Goal: Obtain resource: Download file/media

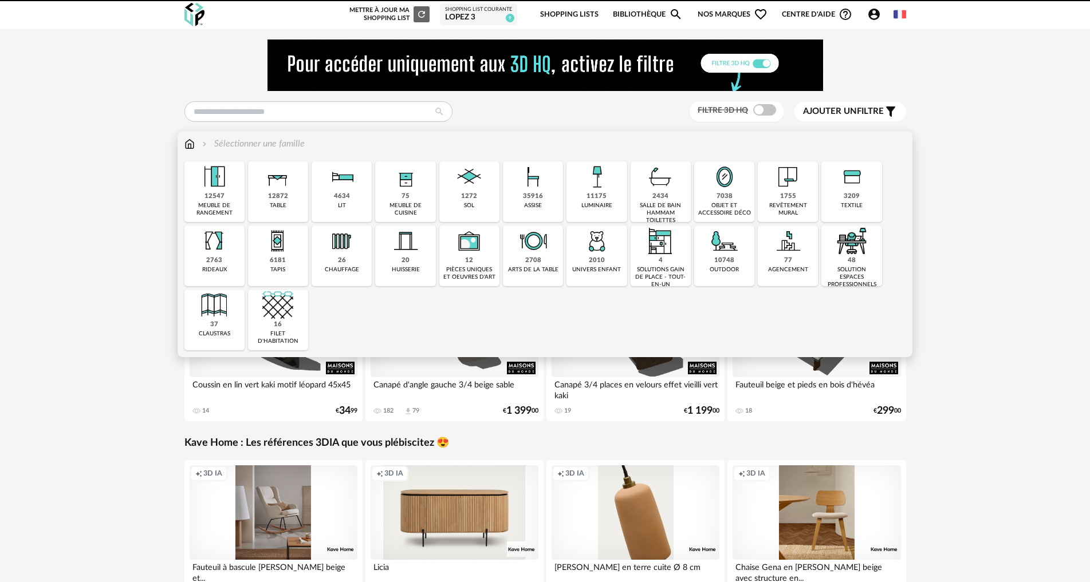
click at [467, 196] on div "1272" at bounding box center [469, 196] width 16 height 9
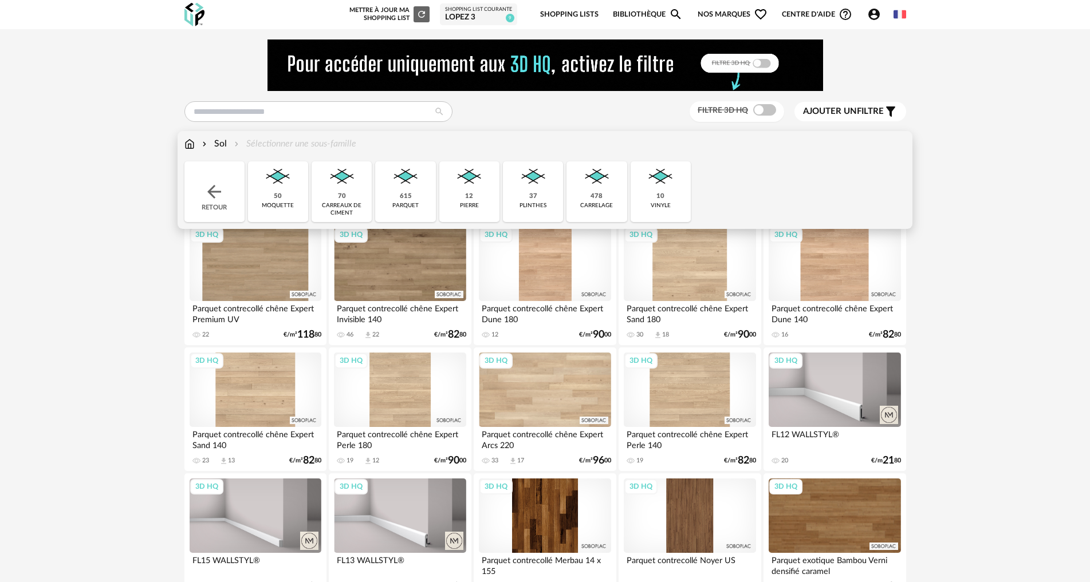
click at [596, 179] on img at bounding box center [596, 177] width 31 height 31
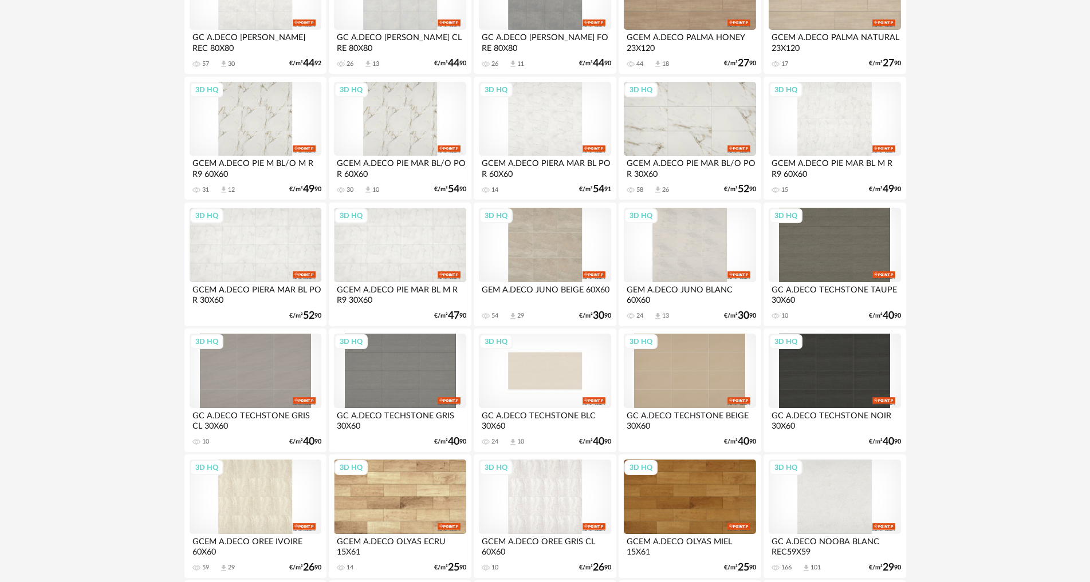
scroll to position [1031, 0]
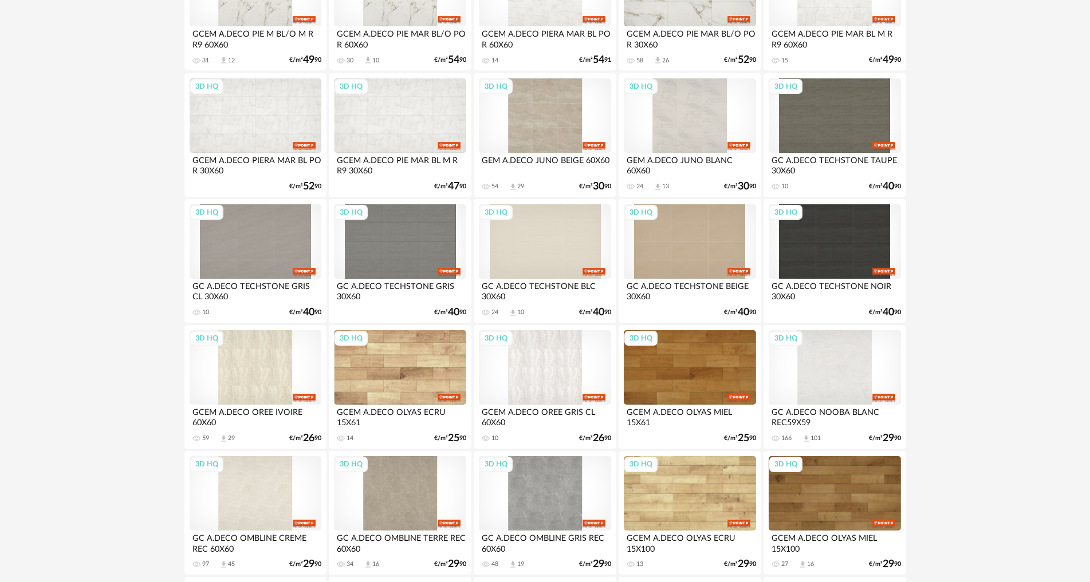
click at [847, 367] on div "3D HQ" at bounding box center [835, 367] width 132 height 74
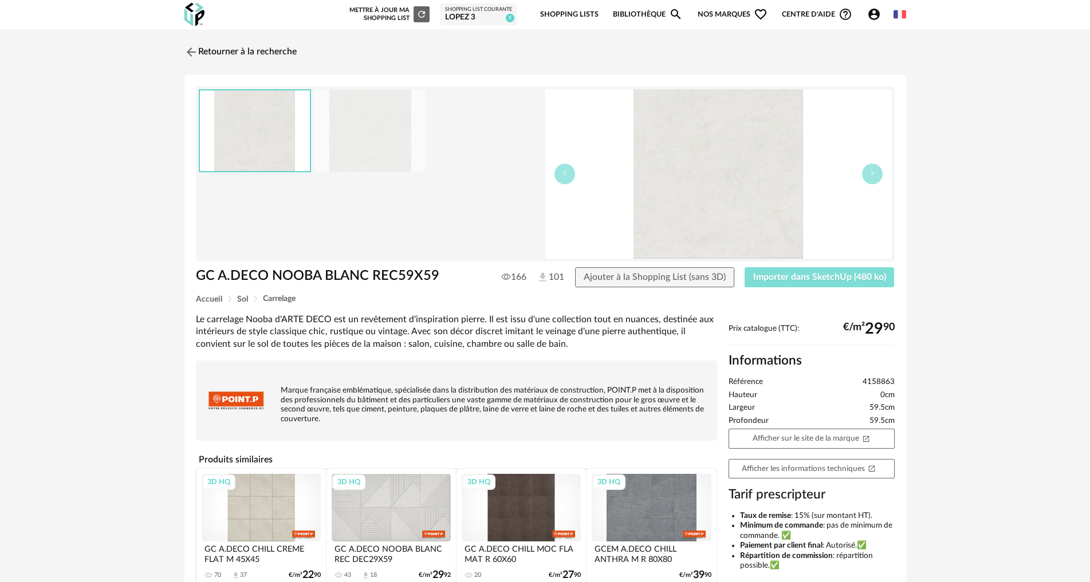
click at [820, 279] on span "Importer dans SketchUp (480 ko)" at bounding box center [819, 277] width 133 height 9
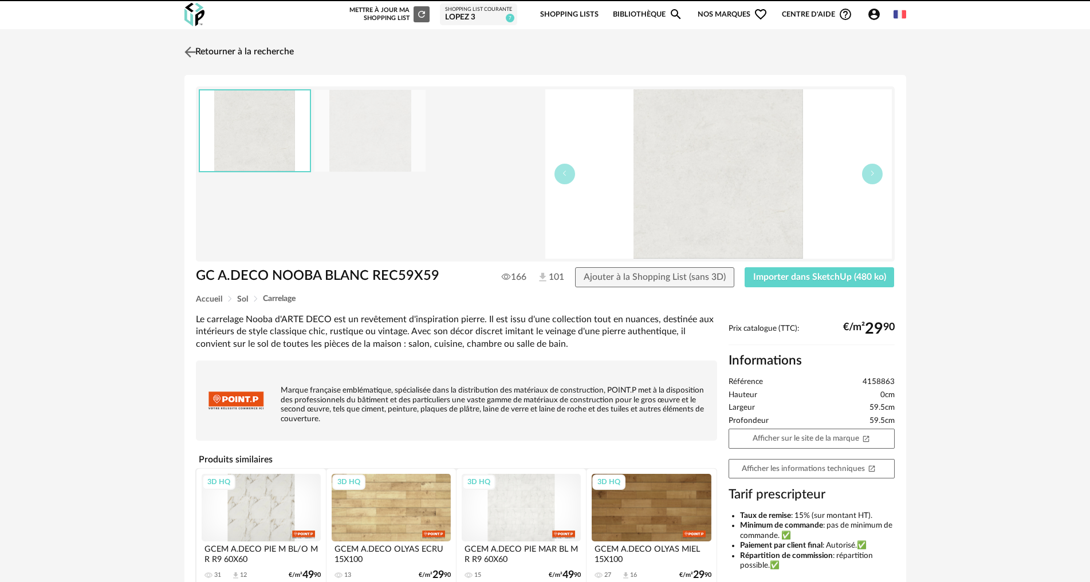
click at [215, 52] on link "Retourner à la recherche" at bounding box center [238, 52] width 112 height 25
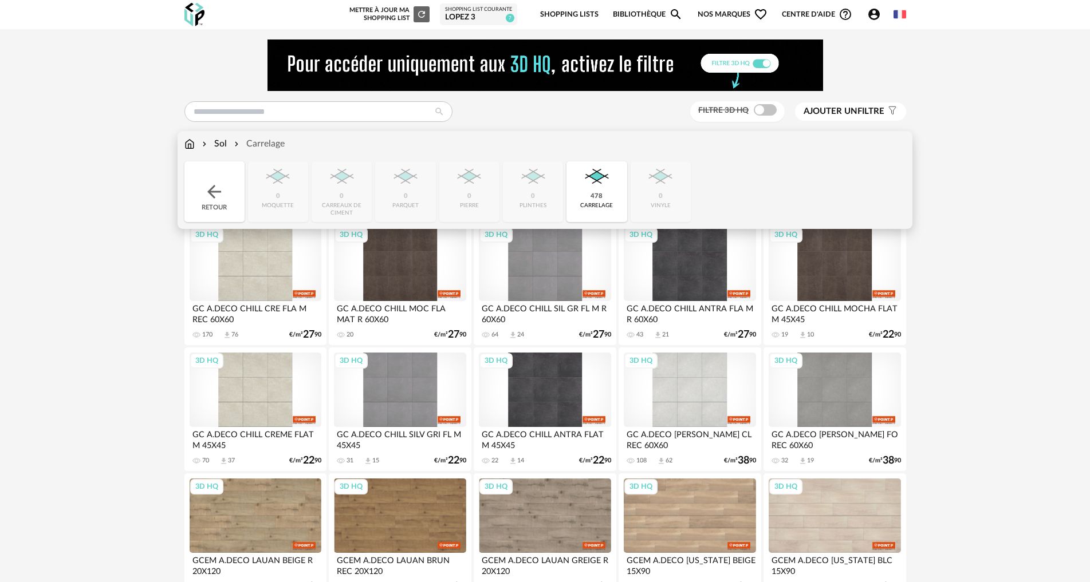
click at [208, 190] on img at bounding box center [214, 192] width 21 height 21
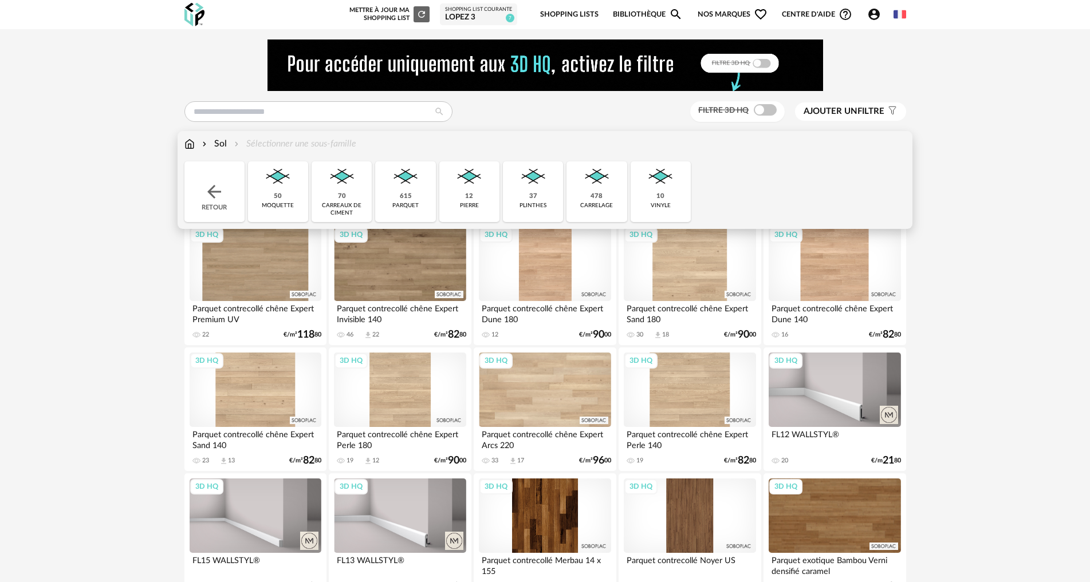
click at [187, 143] on img at bounding box center [189, 143] width 10 height 13
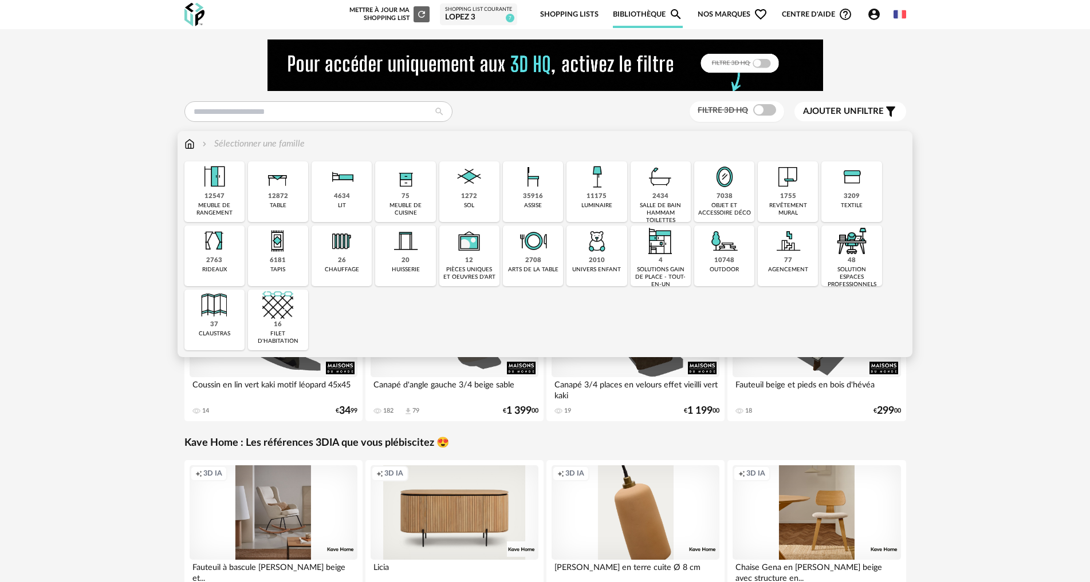
click at [590, 194] on div "11175" at bounding box center [596, 196] width 20 height 9
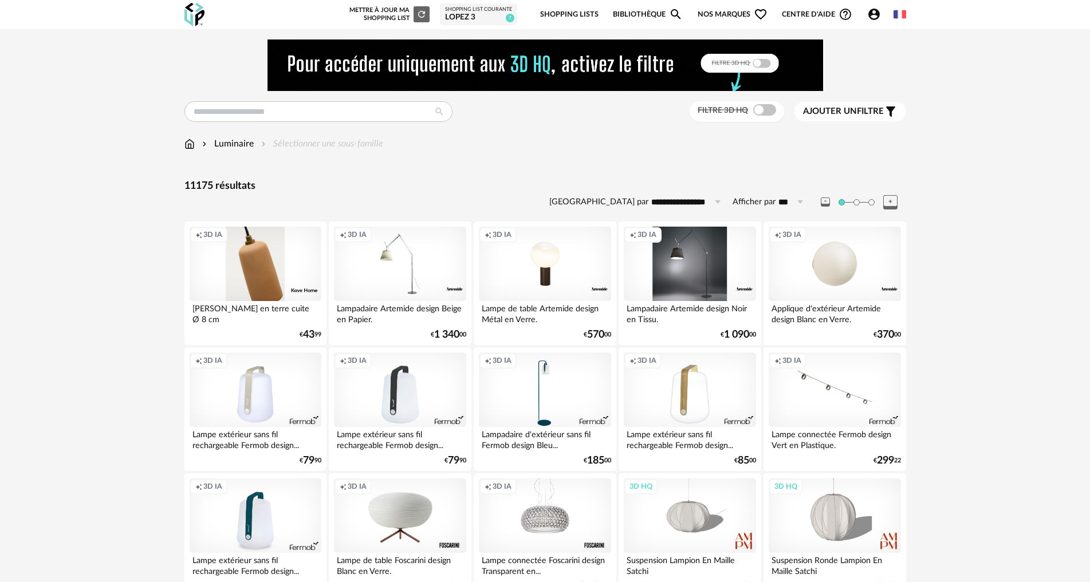
click at [189, 141] on img at bounding box center [189, 143] width 10 height 13
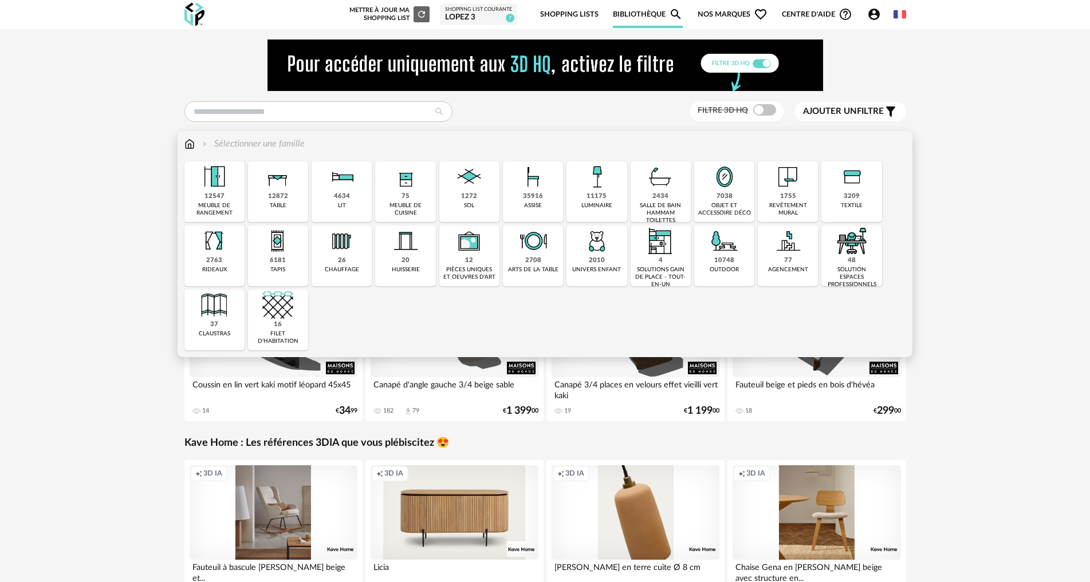
click at [719, 251] on img at bounding box center [724, 241] width 31 height 31
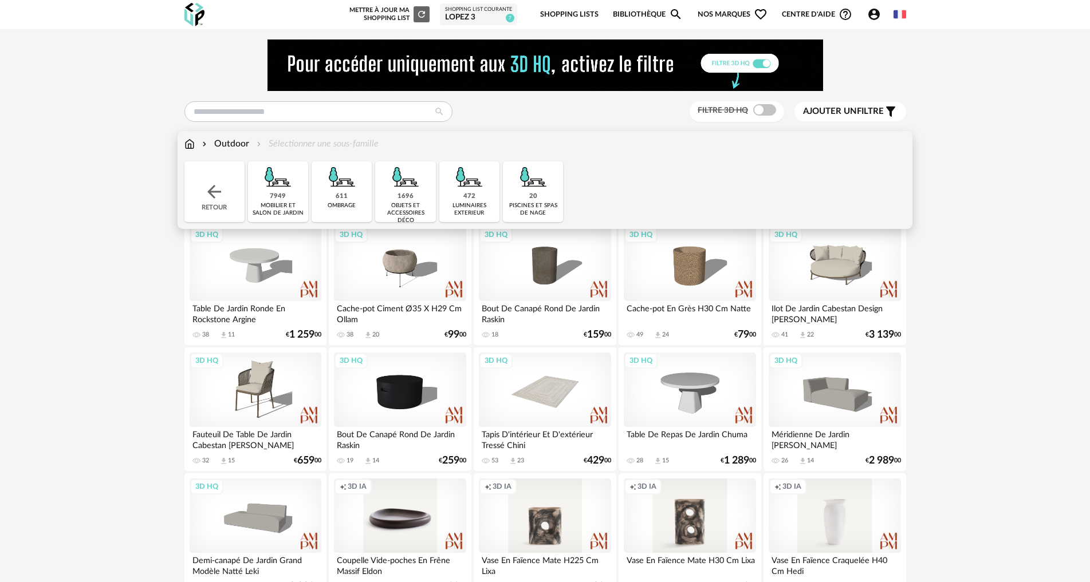
click at [477, 194] on div "472 luminaires exterieur" at bounding box center [469, 192] width 60 height 61
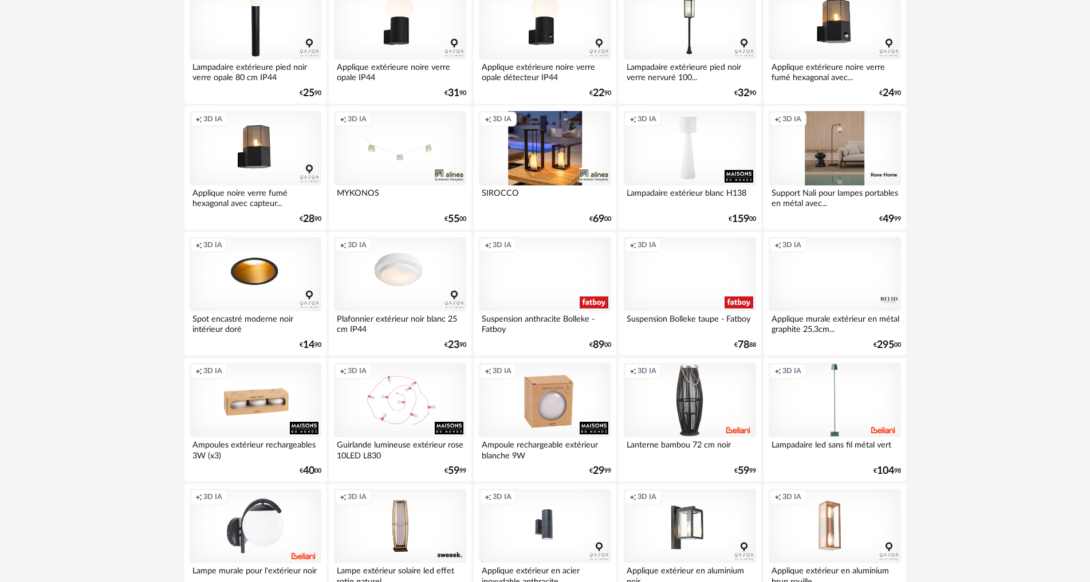
scroll to position [1145, 0]
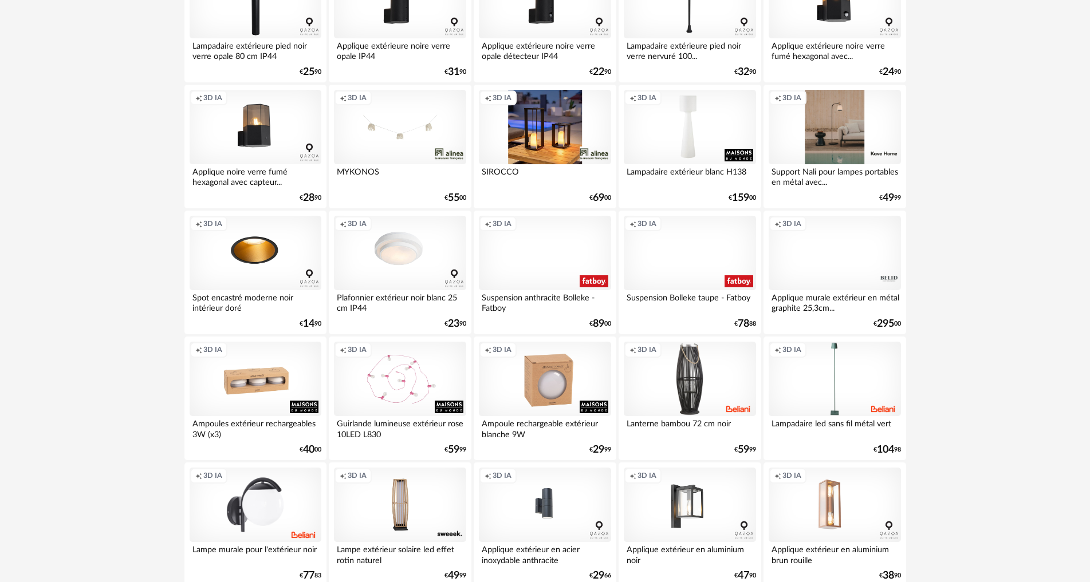
click at [826, 255] on div "Creation icon 3D IA" at bounding box center [835, 253] width 132 height 74
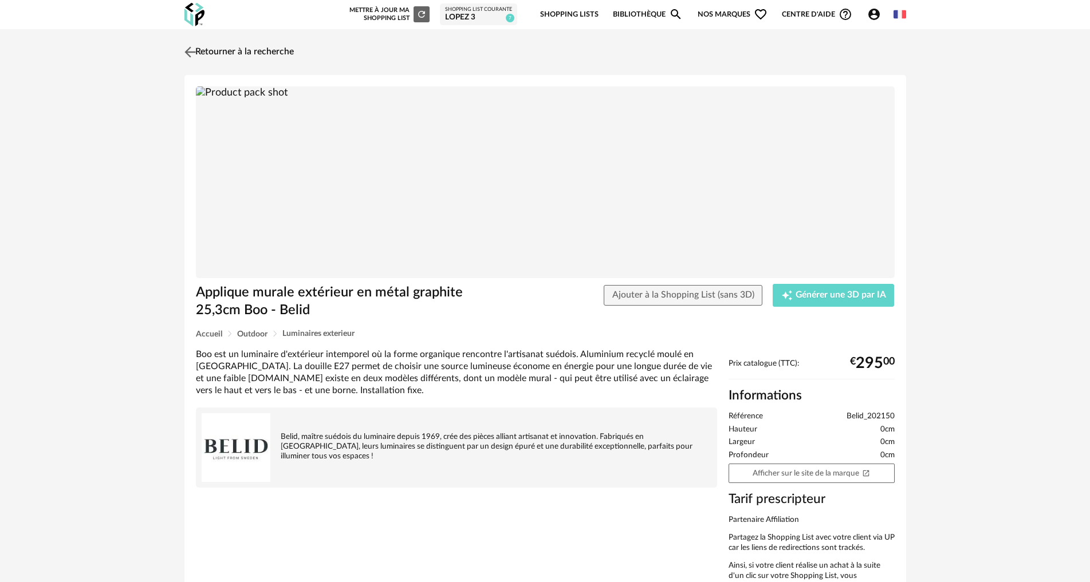
click at [194, 48] on img at bounding box center [190, 52] width 17 height 17
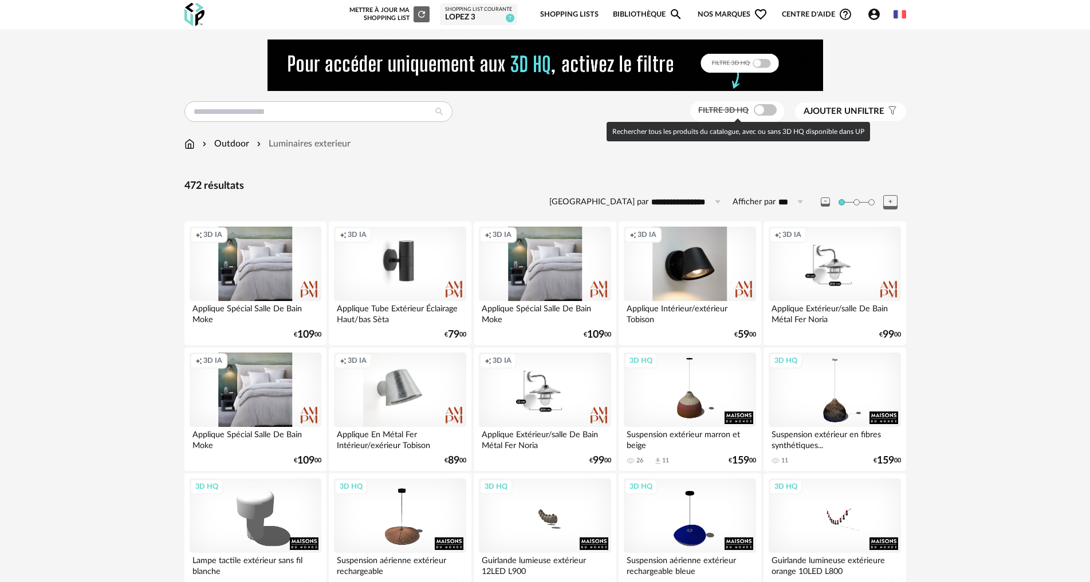
click at [757, 104] on span at bounding box center [765, 109] width 23 height 11
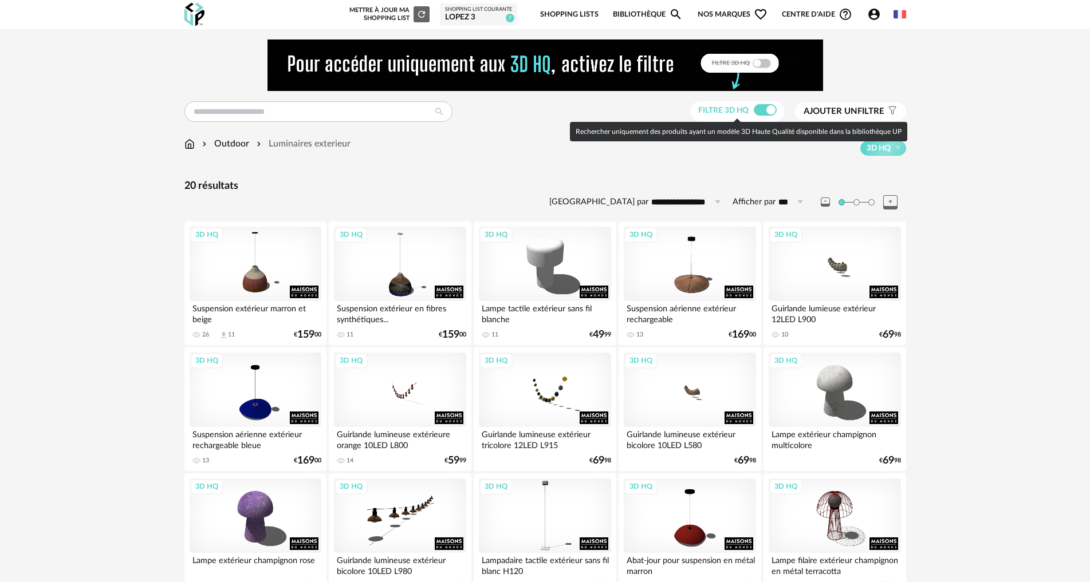
click at [763, 108] on span at bounding box center [765, 109] width 23 height 11
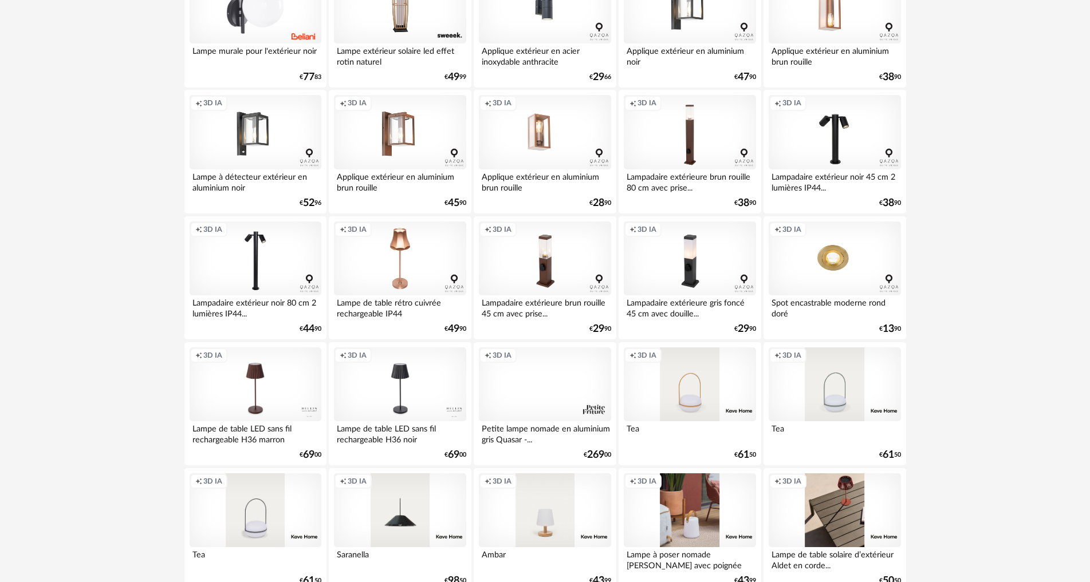
scroll to position [1604, 0]
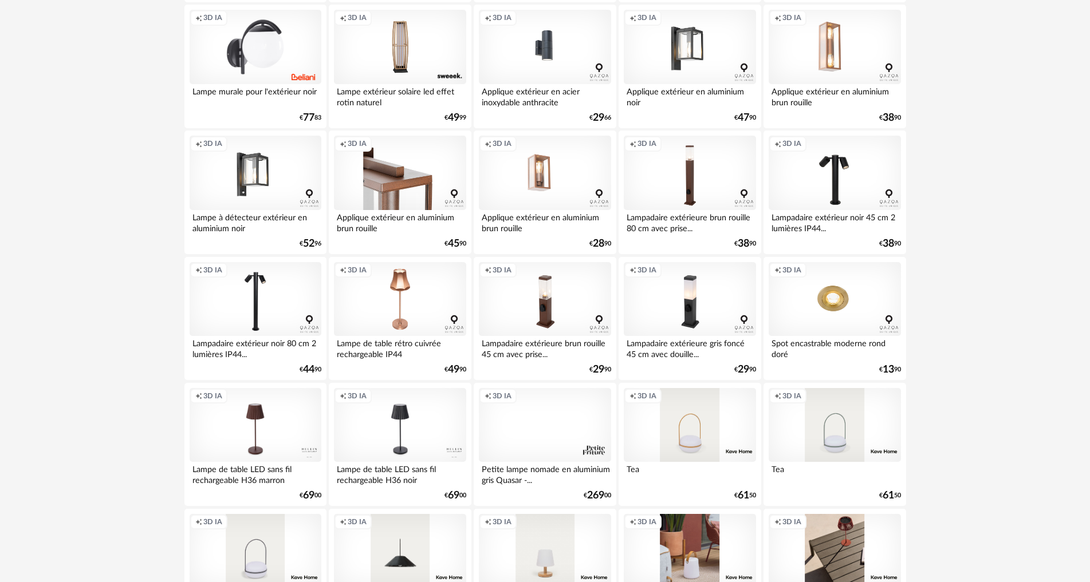
click at [396, 178] on div "Creation icon 3D IA" at bounding box center [400, 173] width 132 height 74
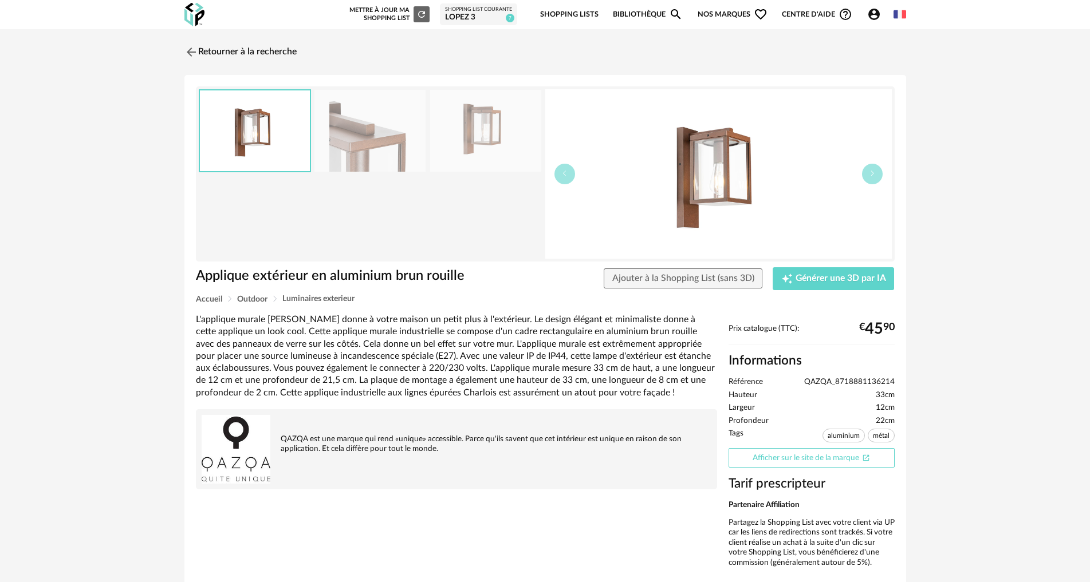
click at [810, 456] on link "Afficher sur le site de la marque Open In New icon" at bounding box center [812, 458] width 166 height 20
click at [216, 50] on link "Retourner à la recherche" at bounding box center [238, 52] width 112 height 25
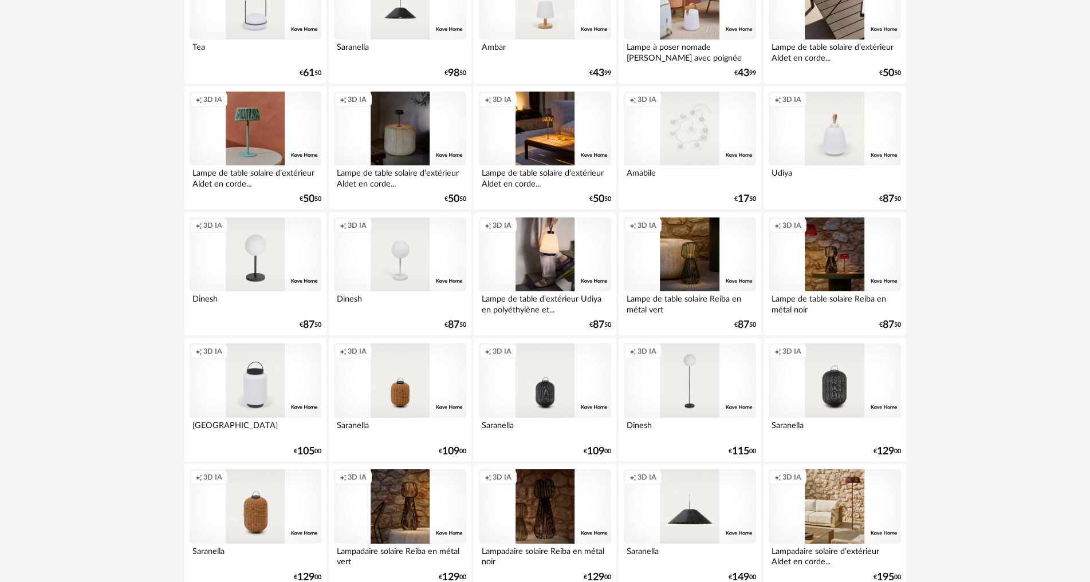
scroll to position [2234, 0]
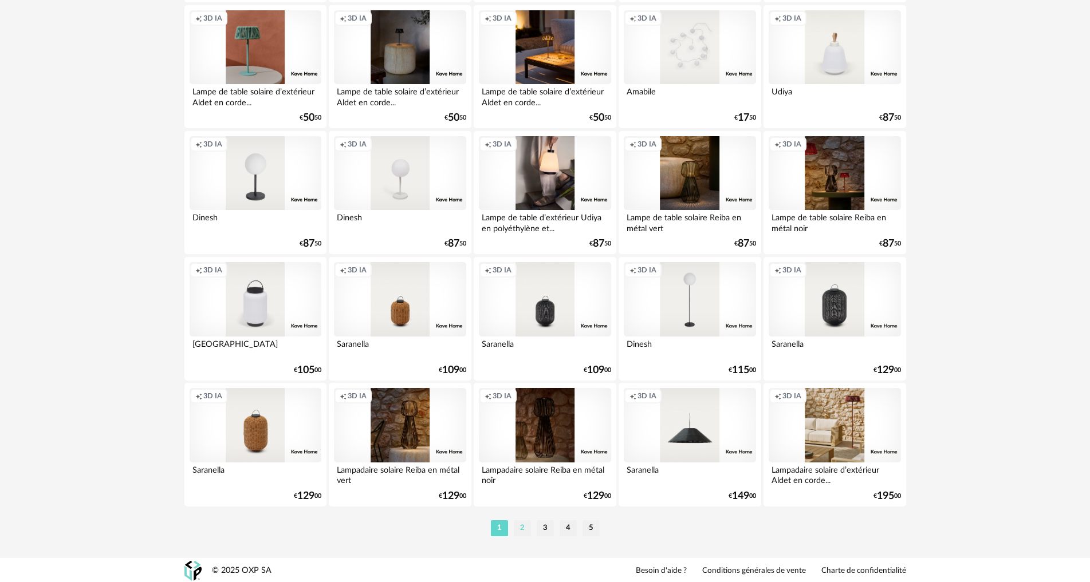
click at [521, 526] on li "2" at bounding box center [522, 529] width 17 height 16
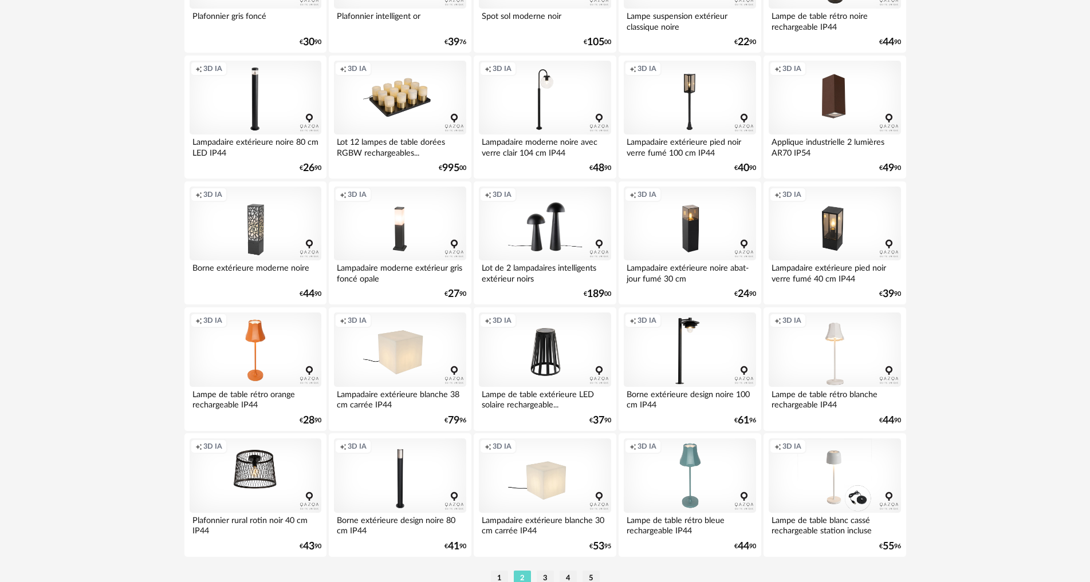
scroll to position [2235, 0]
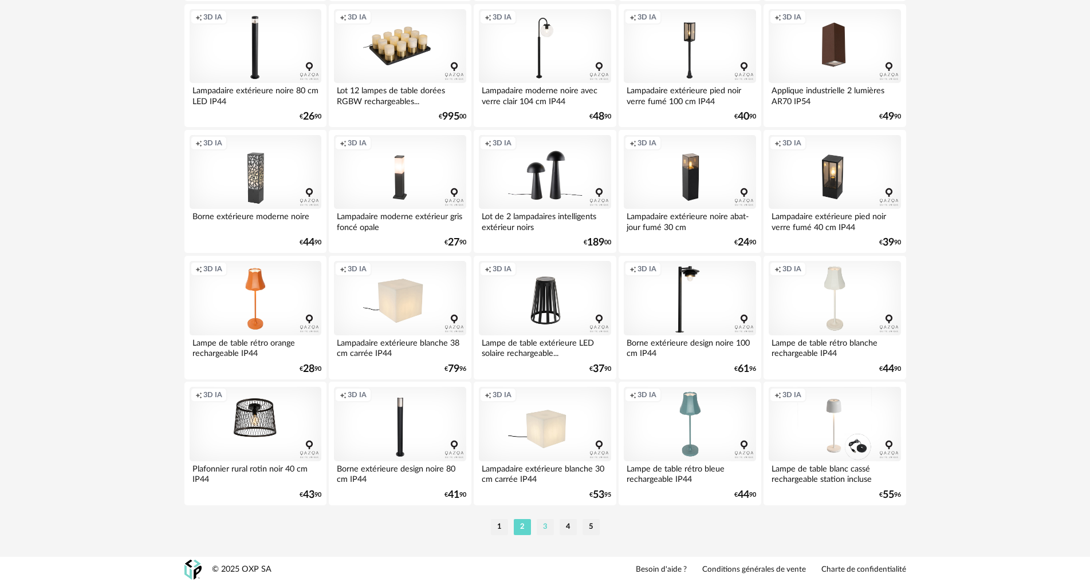
click at [553, 526] on li "3" at bounding box center [545, 527] width 17 height 16
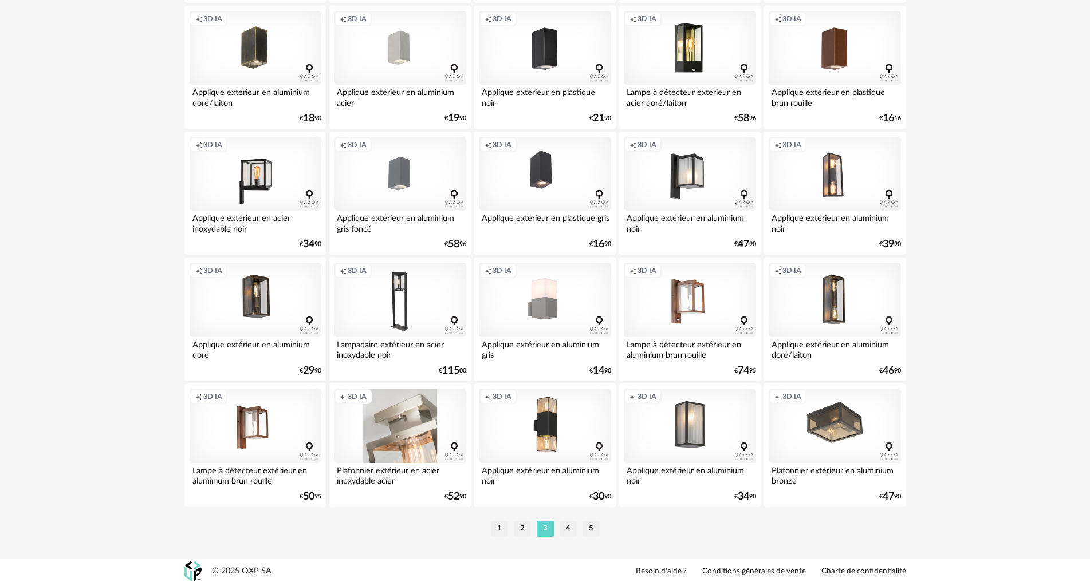
scroll to position [2235, 0]
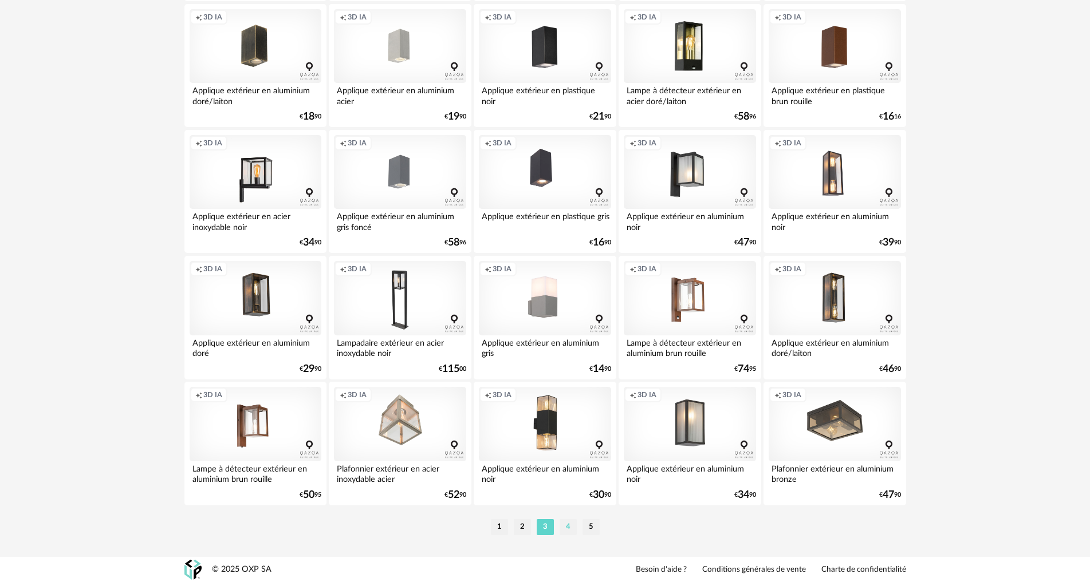
click at [572, 527] on li "4" at bounding box center [568, 527] width 17 height 16
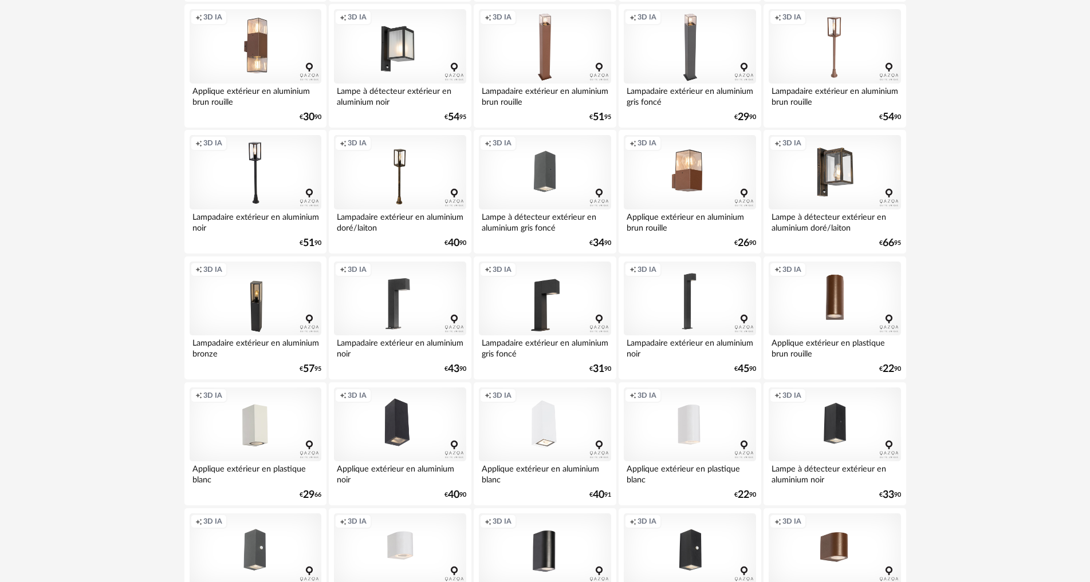
scroll to position [401, 0]
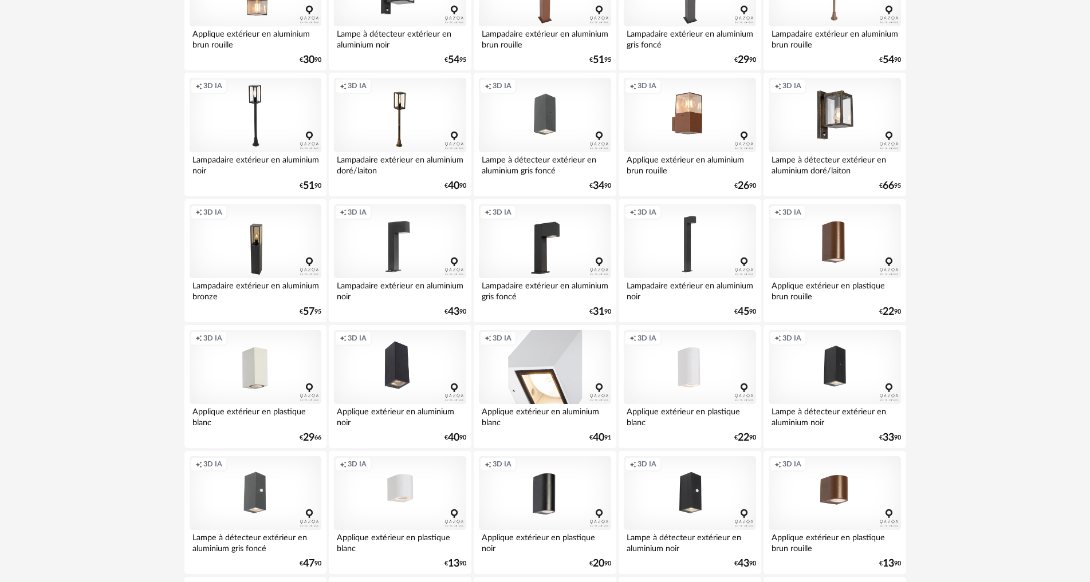
click at [546, 367] on div "Creation icon 3D IA" at bounding box center [545, 367] width 132 height 74
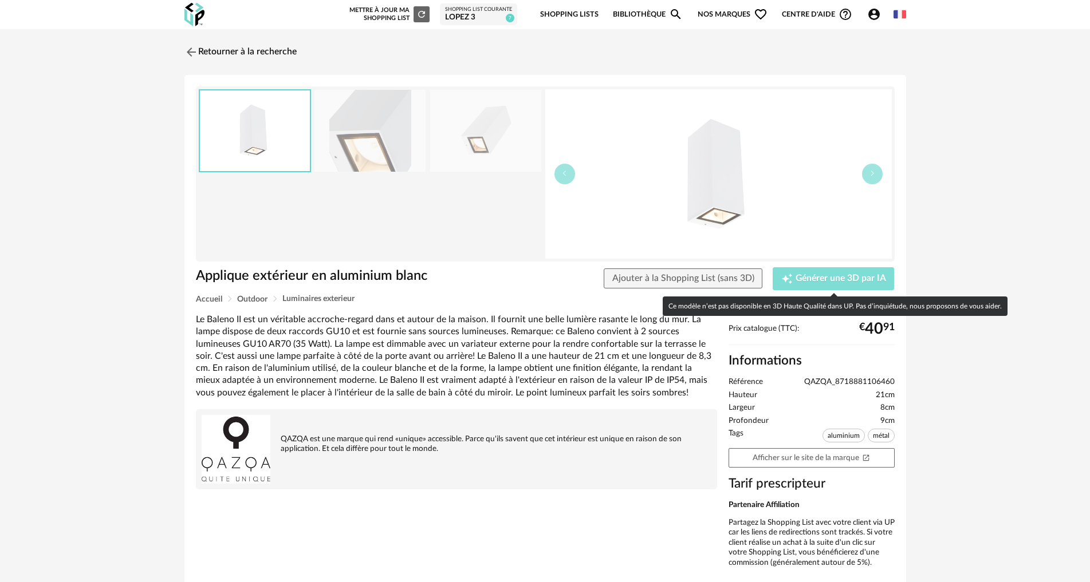
click at [833, 279] on span "Générer une 3D par IA" at bounding box center [841, 278] width 90 height 9
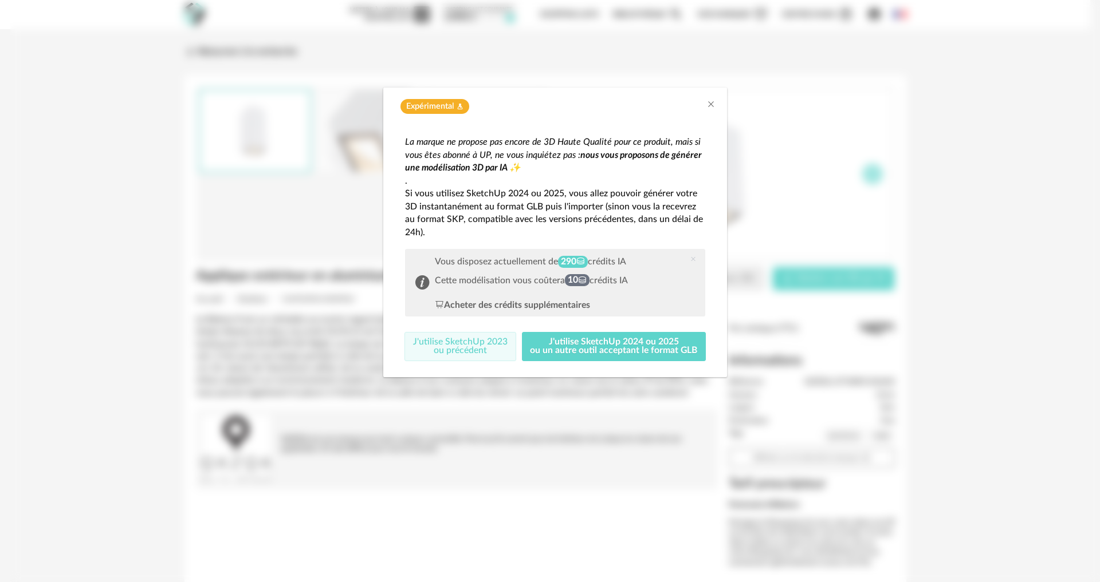
click at [485, 342] on button "J'utilise SketchUp 2023 ou précédent" at bounding box center [460, 347] width 112 height 30
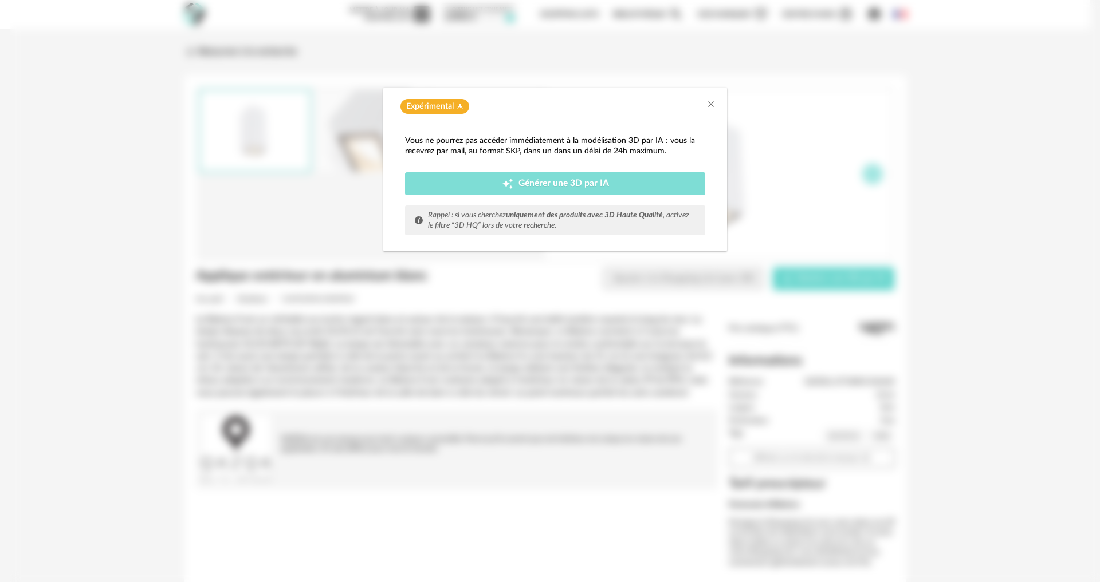
click at [562, 183] on span "Générer une 3D par IA" at bounding box center [563, 183] width 90 height 9
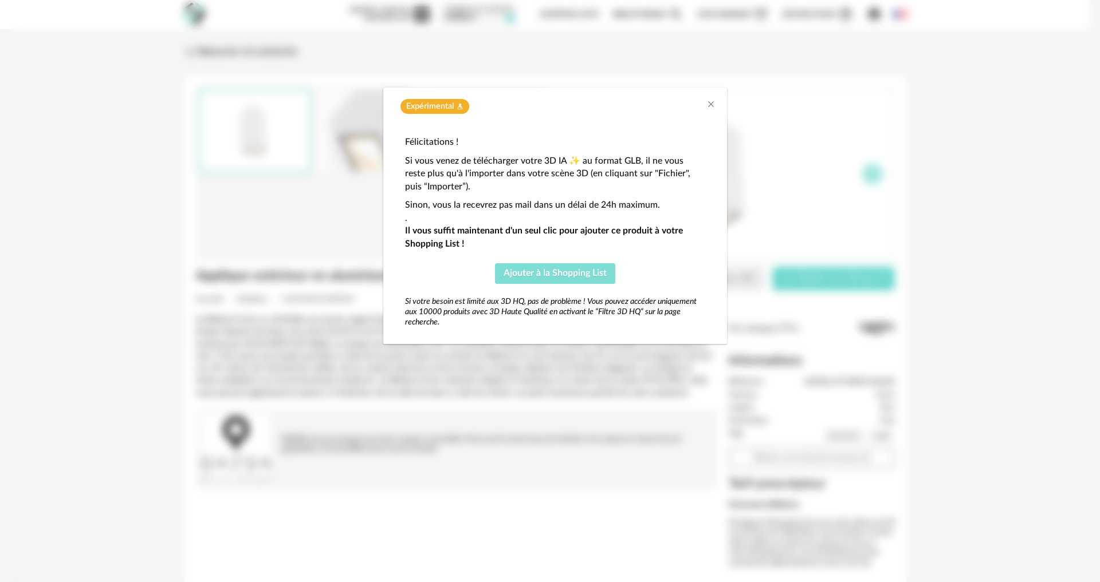
click at [563, 271] on span "Ajouter à la Shopping List" at bounding box center [554, 273] width 103 height 9
click at [962, 165] on div "Expérimental Flask icon Félicitations ! Si vous venez de télécharger votre 3D I…" at bounding box center [554, 291] width 1089 height 582
click at [714, 103] on icon "Close" at bounding box center [710, 104] width 9 height 9
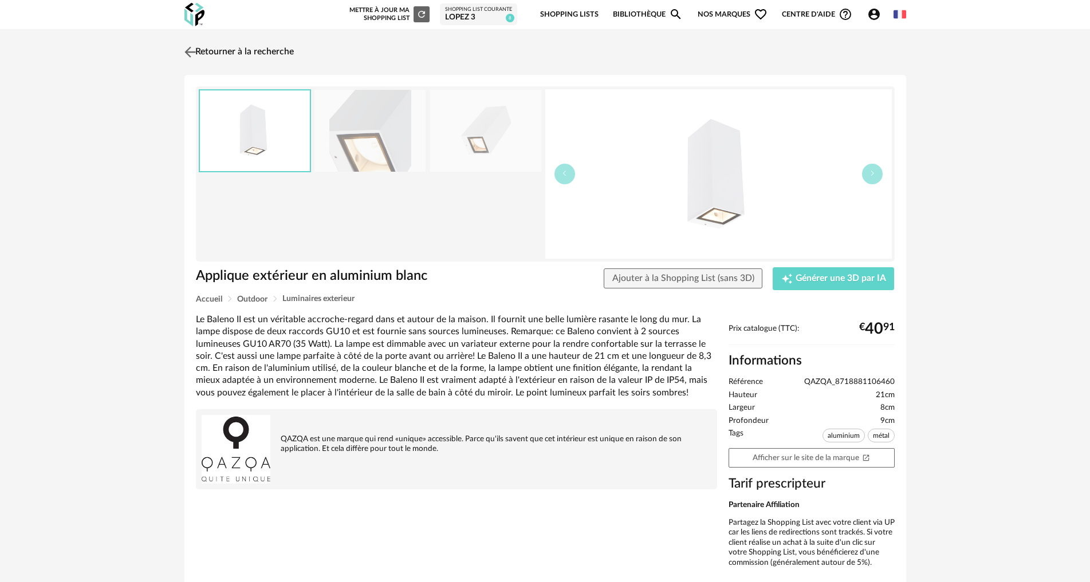
click at [194, 51] on img at bounding box center [190, 52] width 17 height 17
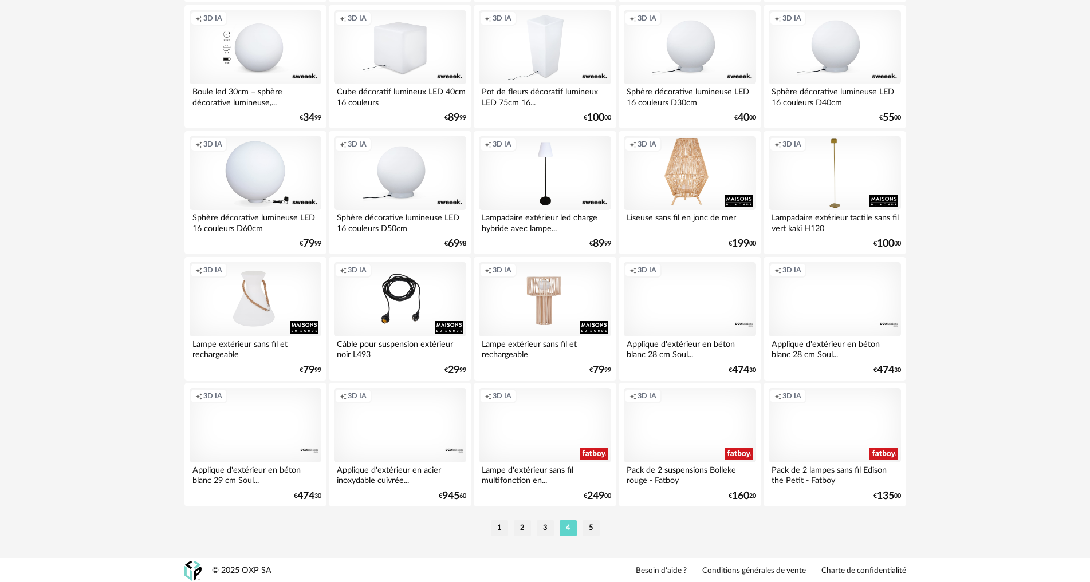
scroll to position [2235, 0]
click at [594, 529] on li "5" at bounding box center [590, 527] width 17 height 16
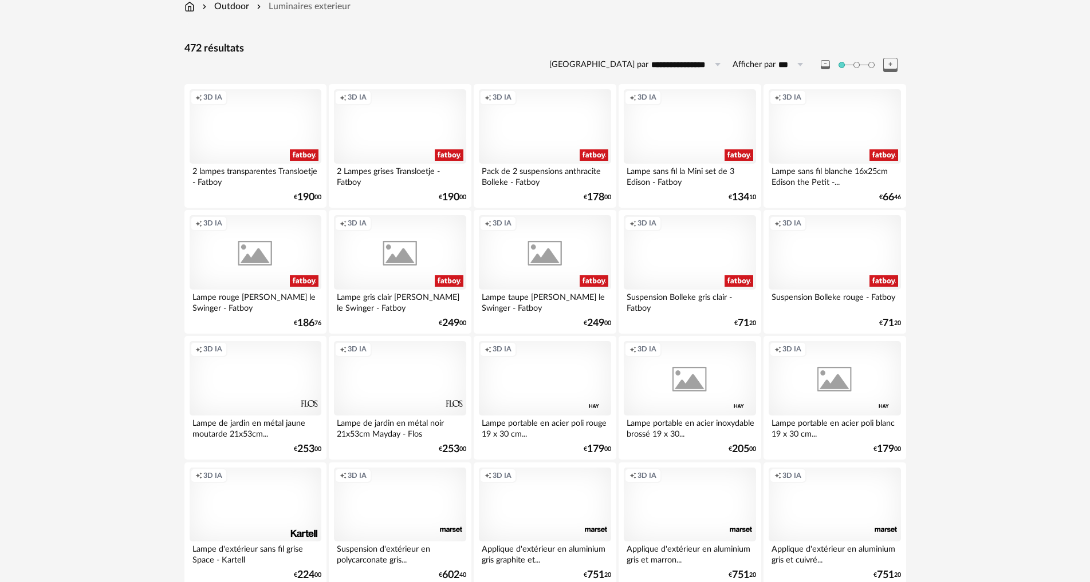
scroll to position [344, 0]
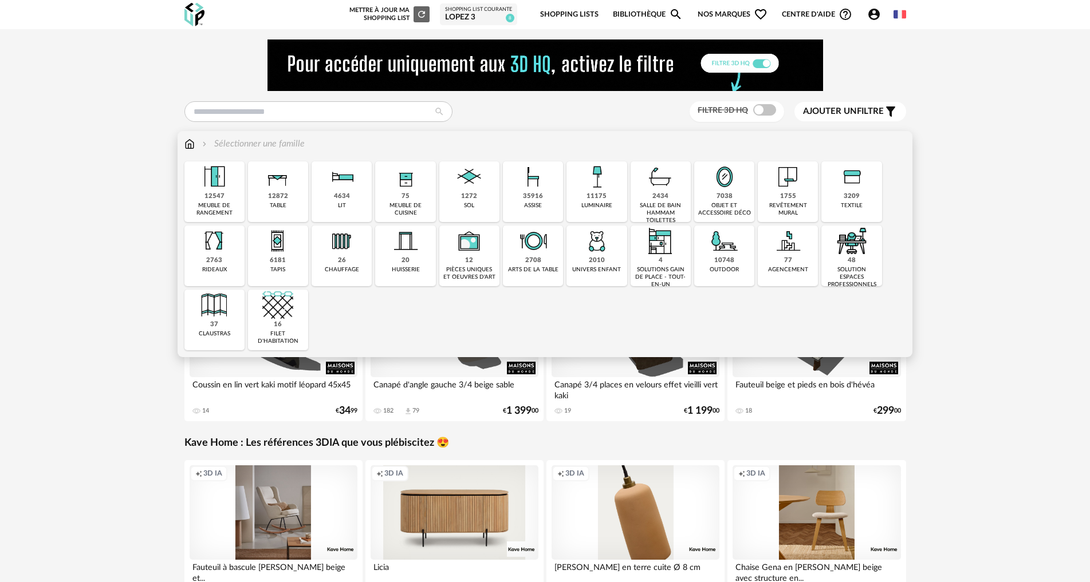
click at [724, 269] on div "outdoor" at bounding box center [724, 269] width 29 height 7
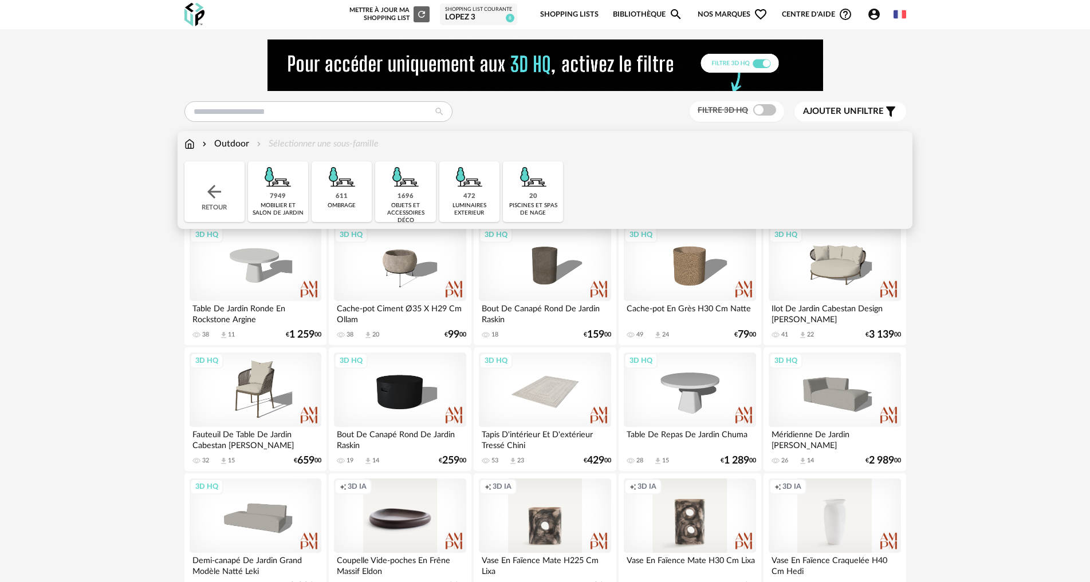
click at [283, 193] on div "7949" at bounding box center [278, 196] width 16 height 9
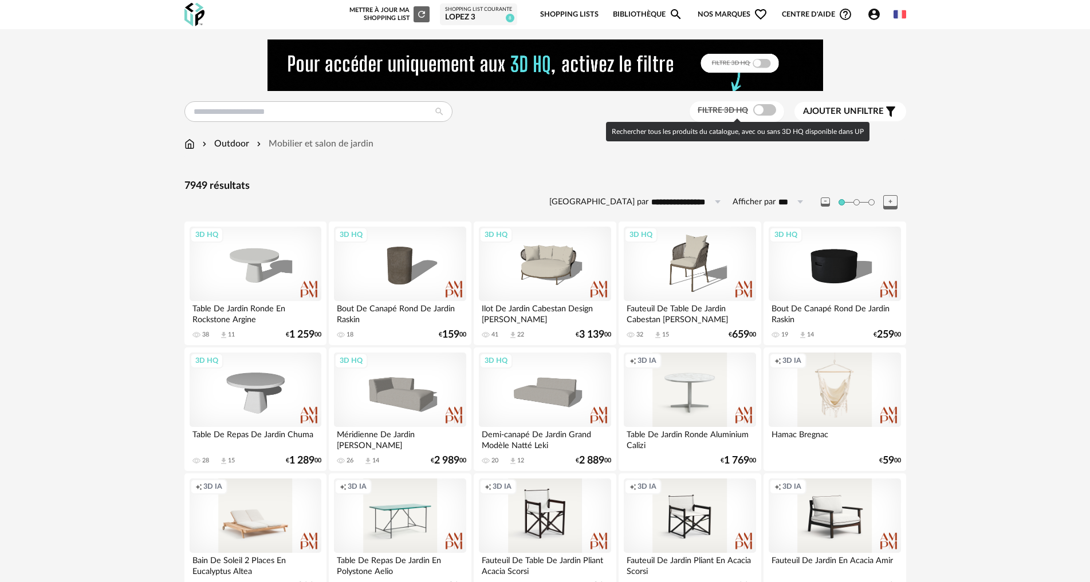
click at [760, 108] on span at bounding box center [764, 109] width 23 height 11
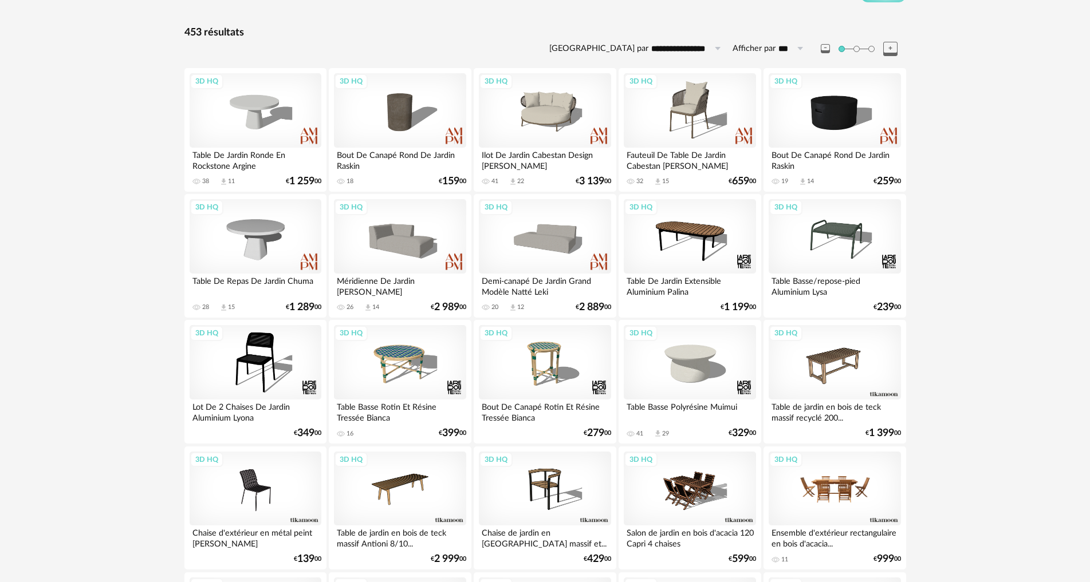
scroll to position [172, 0]
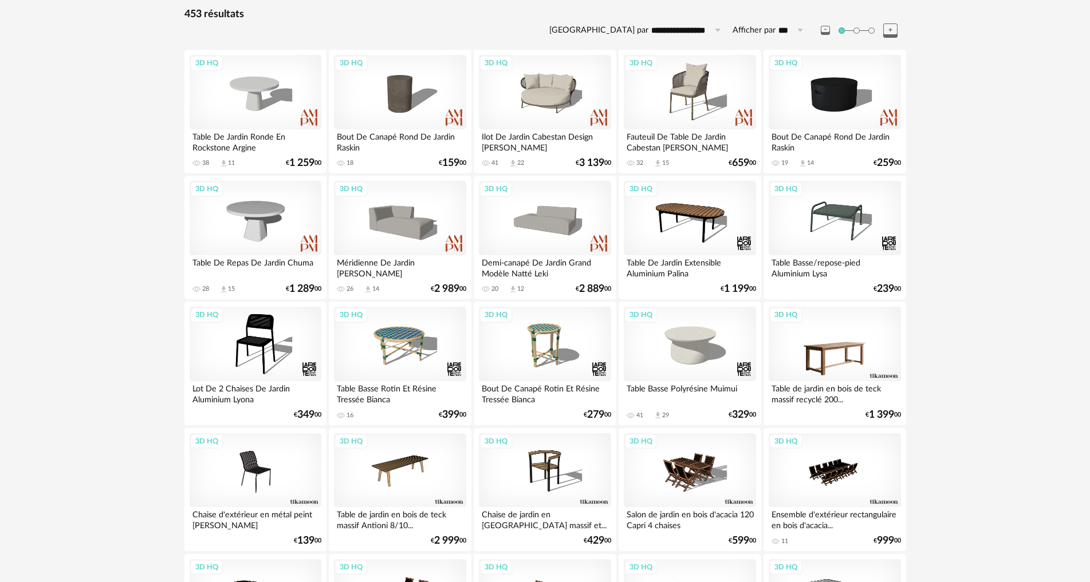
click at [822, 348] on div "3D HQ" at bounding box center [835, 344] width 132 height 74
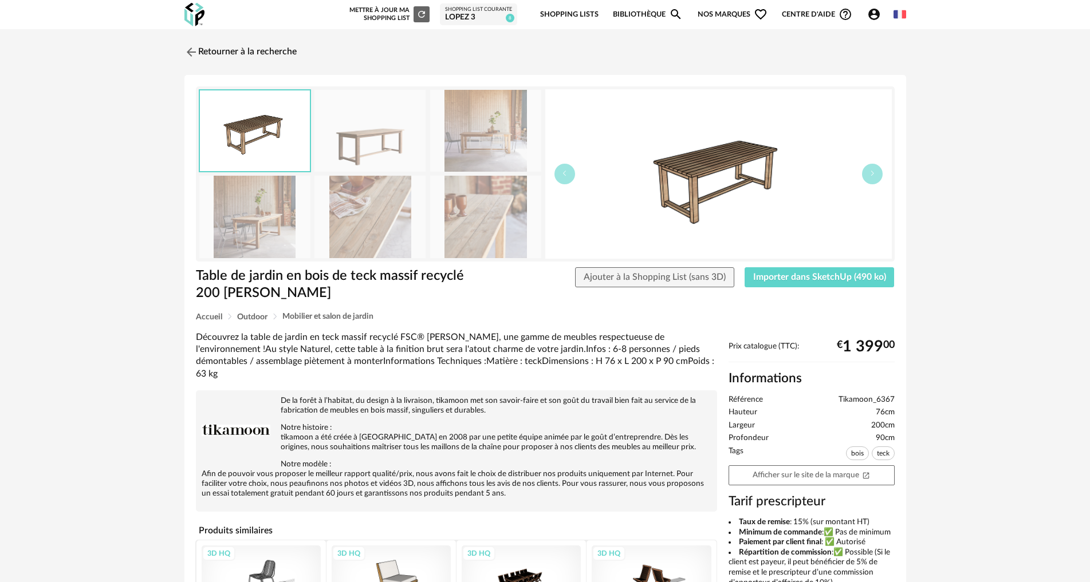
click at [812, 291] on div "Table de jardin en bois de teck massif recyclé 200 Teresa Ajouter à la Shopping…" at bounding box center [545, 289] width 710 height 45
click at [814, 282] on button "Importer dans SketchUp (490 ko)" at bounding box center [820, 277] width 150 height 21
click at [794, 277] on span "Importer dans SketchUp (490 ko)" at bounding box center [819, 277] width 133 height 9
click at [806, 277] on span "Importer dans SketchUp (490 ko)" at bounding box center [819, 277] width 133 height 9
